Goal: Task Accomplishment & Management: Manage account settings

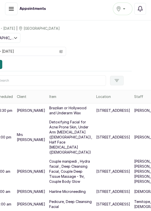
scroll to position [75, 22]
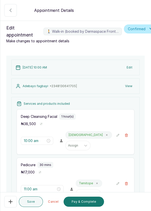
click at [131, 70] on button "Edit" at bounding box center [130, 67] width 12 height 9
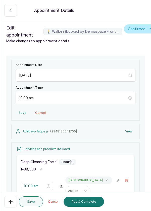
click at [128, 180] on icon "button" at bounding box center [127, 181] width 4 height 4
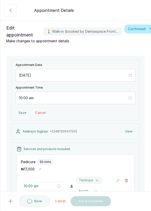
type input "11:00 am"
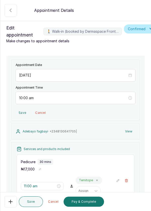
click at [86, 210] on button "Add new" at bounding box center [76, 208] width 118 height 10
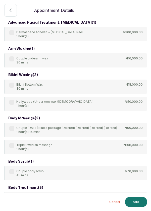
scroll to position [0, 0]
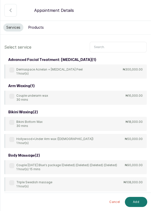
click at [114, 45] on input "text" at bounding box center [118, 47] width 57 height 11
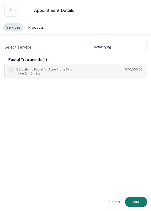
type input "Detoxifying"
click at [9, 70] on label at bounding box center [11, 69] width 5 height 5
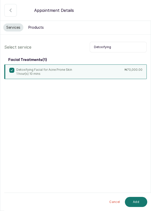
click at [135, 202] on button "Add" at bounding box center [136, 202] width 22 height 10
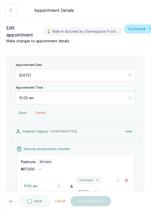
type input "11:30 am"
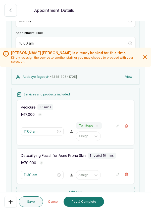
scroll to position [56, 0]
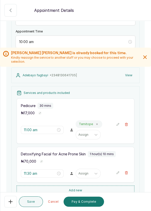
click at [127, 125] on icon "button" at bounding box center [126, 124] width 3 height 3
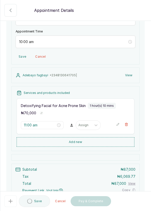
type input "11:30 am"
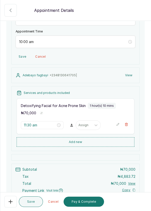
click at [92, 145] on button "Add new" at bounding box center [76, 142] width 118 height 10
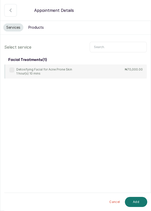
scroll to position [24, 0]
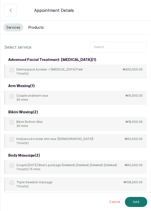
click at [113, 42] on input "text" at bounding box center [118, 47] width 57 height 11
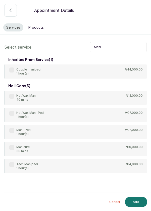
type input "Mani"
click at [10, 128] on label at bounding box center [11, 130] width 5 height 5
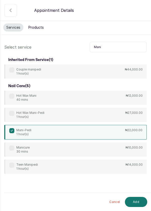
click at [134, 202] on button "Add" at bounding box center [136, 202] width 22 height 10
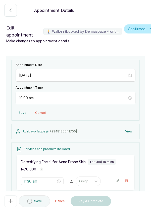
type input "12:40 pm"
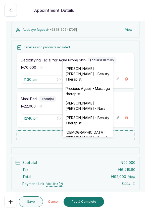
scroll to position [208, 0]
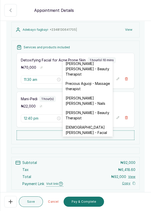
click at [95, 123] on div "[DEMOGRAPHIC_DATA][PERSON_NAME] - Facial" at bounding box center [88, 130] width 50 height 15
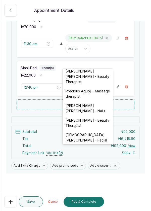
click at [97, 101] on div "[PERSON_NAME] [PERSON_NAME] - Nails" at bounding box center [88, 108] width 50 height 15
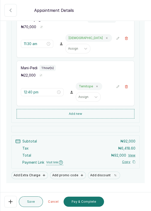
click at [94, 202] on button "Pay & Complete" at bounding box center [84, 202] width 41 height 10
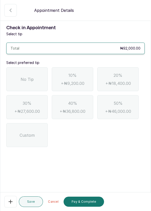
scroll to position [0, 0]
click at [15, 67] on div "No Tip" at bounding box center [27, 79] width 42 height 24
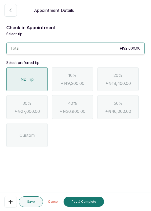
click at [91, 203] on button "Pay & Complete" at bounding box center [84, 202] width 41 height 10
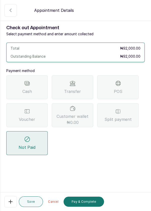
click at [83, 75] on div "Transfer" at bounding box center [73, 87] width 42 height 24
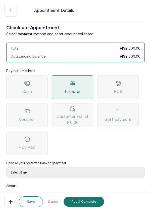
click at [112, 167] on select "Select Bank DERMASPACE ESTHETIC & WELLNESS CENT Sterling Bank DERMASPACEEST/DER…" at bounding box center [75, 172] width 139 height 11
select select "818ea5c0-5b47-4751-8f35-6fc14409c533"
click at [6, 167] on select "Select Bank DERMASPACE ESTHETIC & WELLNESS CENT Sterling Bank DERMASPACEEST/DER…" at bounding box center [75, 172] width 139 height 11
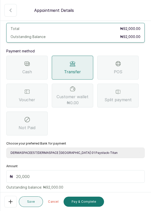
scroll to position [20, 0]
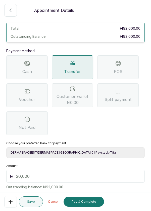
click at [107, 173] on input "text" at bounding box center [79, 176] width 126 height 6
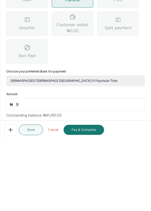
type input "92"
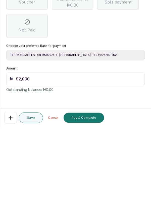
type input "92,000"
click at [84, 202] on button "Pay & Complete" at bounding box center [84, 202] width 41 height 10
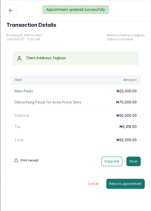
click at [8, 10] on div "Appointment updated successfully" at bounding box center [75, 9] width 151 height 9
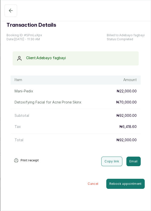
click at [8, 11] on icon "button" at bounding box center [11, 11] width 6 height 6
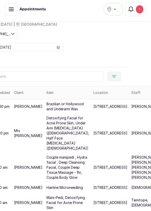
click at [142, 9] on div "1" at bounding box center [139, 9] width 7 height 8
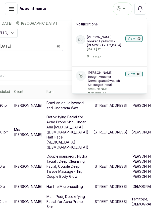
scroll to position [80, 0]
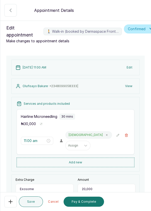
click at [8, 202] on icon "button" at bounding box center [11, 202] width 6 height 6
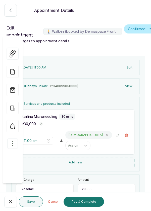
click at [9, 138] on button "button" at bounding box center [12, 143] width 11 height 11
click at [15, 10] on button "🚶 Walk-in (booked by Dermaspace Frontdesk)" at bounding box center [10, 10] width 13 height 13
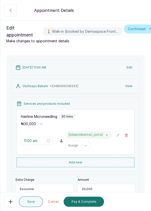
click at [135, 68] on button "Edit" at bounding box center [130, 67] width 12 height 9
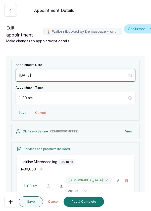
click at [48, 77] on input "[DATE]" at bounding box center [73, 76] width 109 height 6
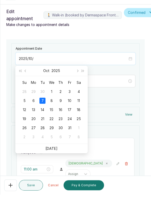
scroll to position [3, 0]
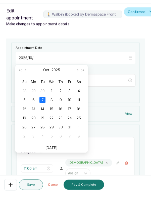
click at [51, 127] on div "15" at bounding box center [52, 126] width 6 height 6
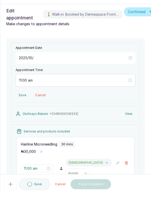
type input "[DATE]"
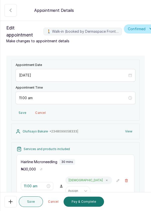
click at [130, 76] on icon "close-circle" at bounding box center [131, 76] width 4 height 4
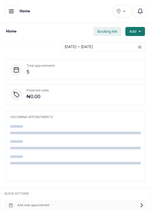
click at [11, 13] on icon "button" at bounding box center [11, 11] width 6 height 6
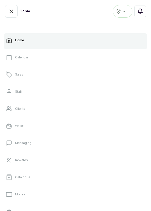
click at [25, 76] on link "Sales" at bounding box center [75, 74] width 143 height 14
